Goal: Check status

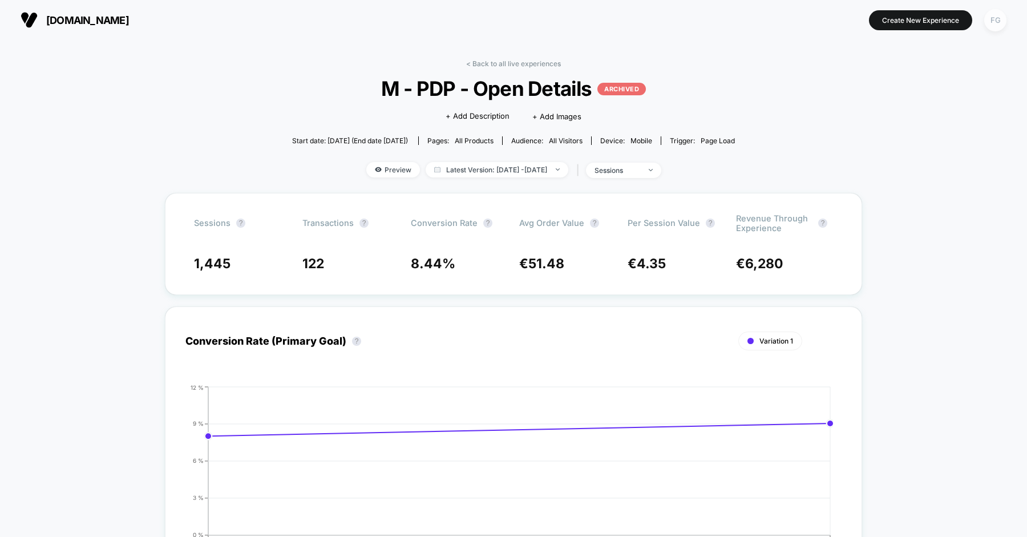
click at [992, 25] on div "FG" at bounding box center [995, 20] width 22 height 22
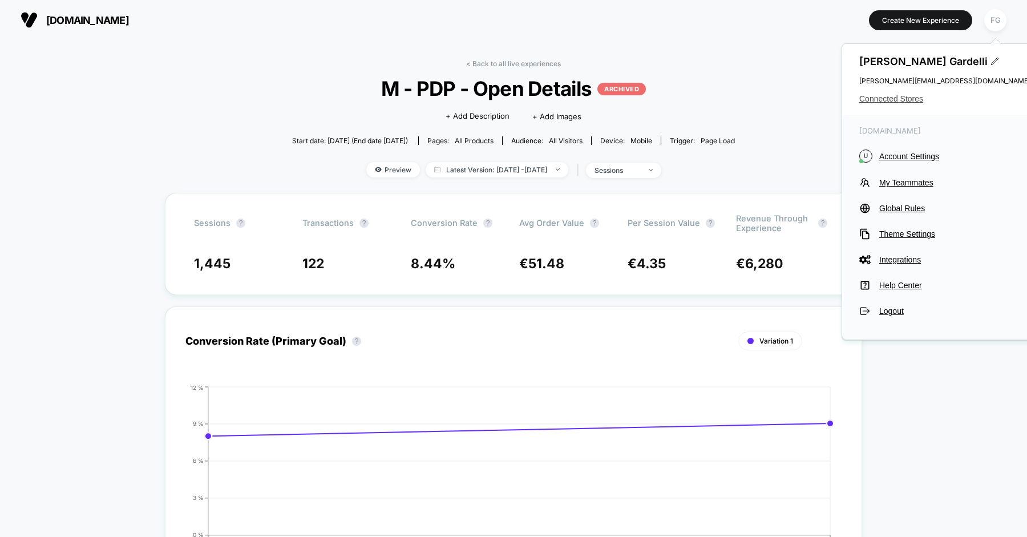
click at [905, 98] on span "Connected Stores" at bounding box center [944, 98] width 171 height 9
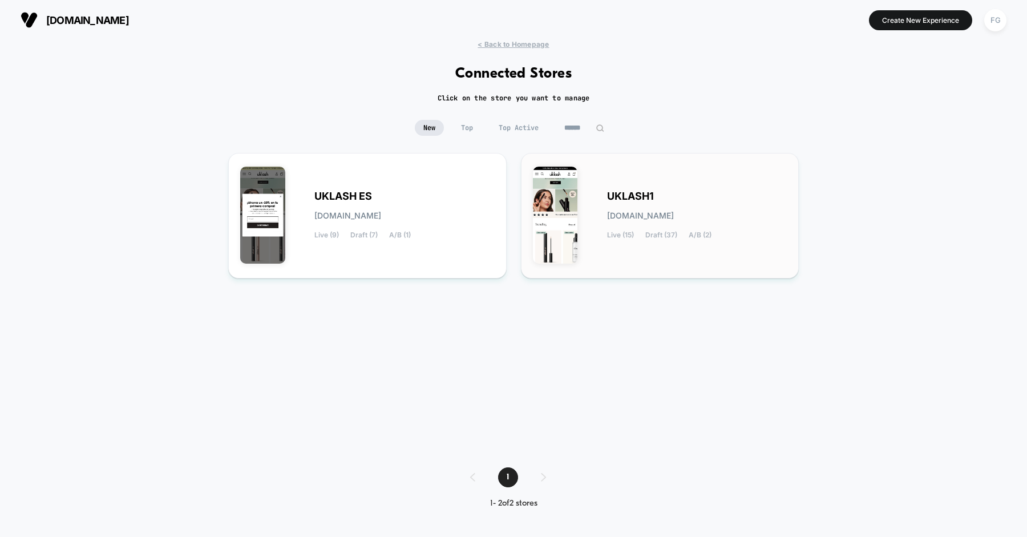
click at [674, 216] on span "[DOMAIN_NAME]" at bounding box center [640, 216] width 67 height 8
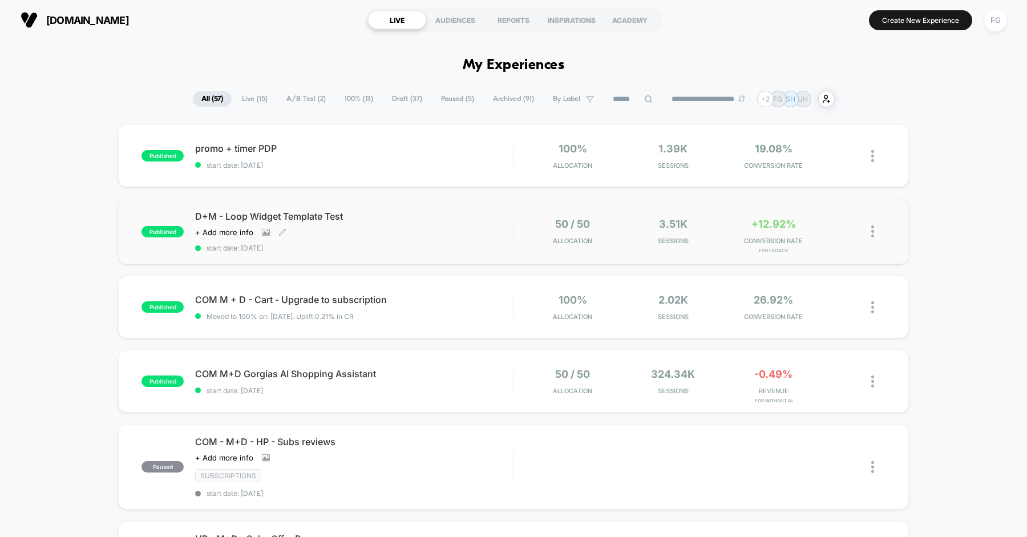
click at [426, 237] on div "D+M - Loop Widget Template Test Click to view images Click to edit experience d…" at bounding box center [354, 231] width 318 height 42
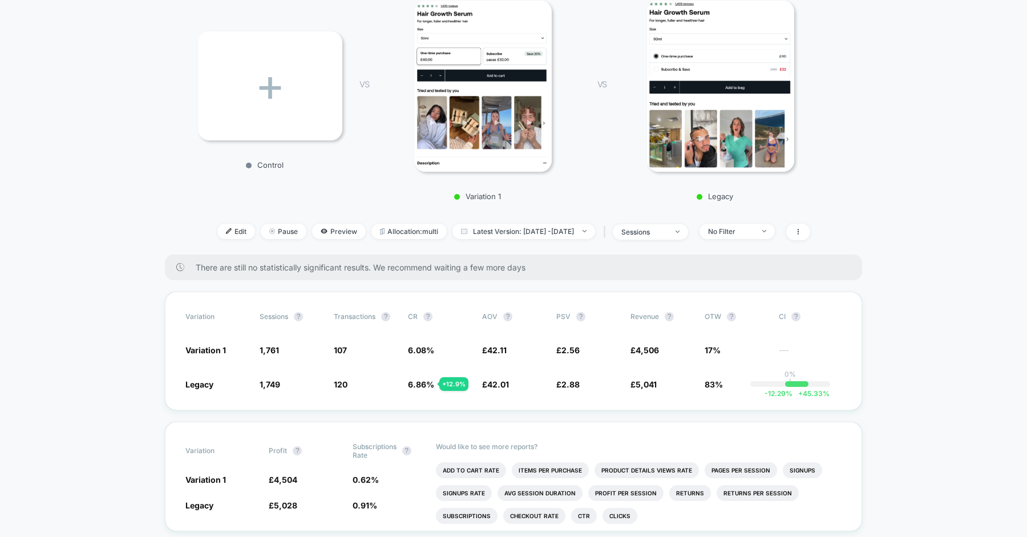
scroll to position [162, 0]
